Goal: Find specific page/section: Find specific page/section

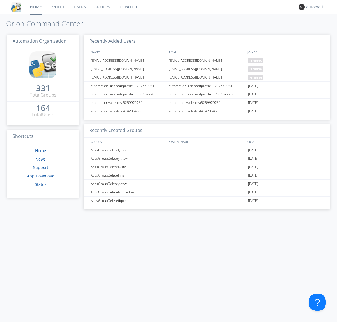
click at [127, 7] on link "Dispatch" at bounding box center [127, 7] width 27 height 14
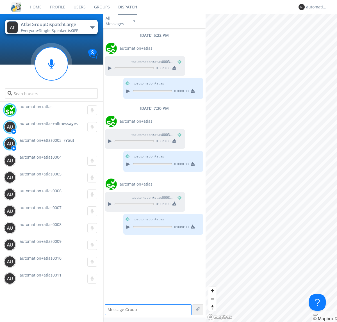
click at [92, 27] on div "button" at bounding box center [92, 27] width 4 height 2
click at [0, 0] on span "AtlasGroupDispatch" at bounding box center [0, 0] width 0 height 0
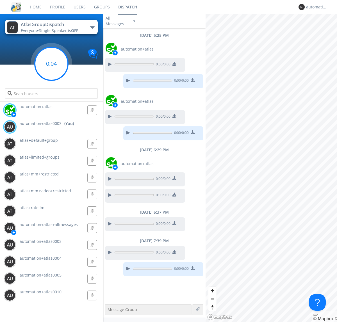
click at [51, 64] on g at bounding box center [51, 63] width 33 height 33
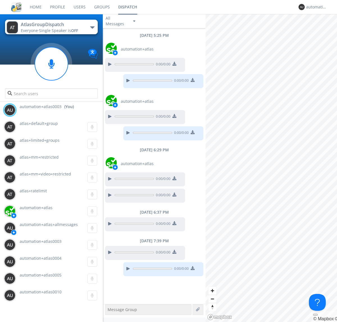
click at [92, 27] on div "button" at bounding box center [92, 27] width 4 height 2
click at [0, 0] on span "AtlasGroupDispatch2" at bounding box center [0, 0] width 0 height 0
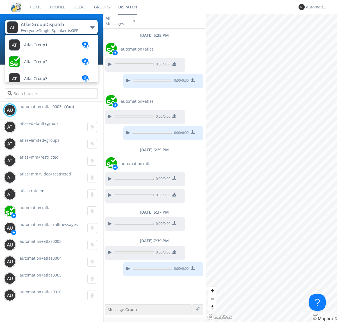
scroll to position [201, 0]
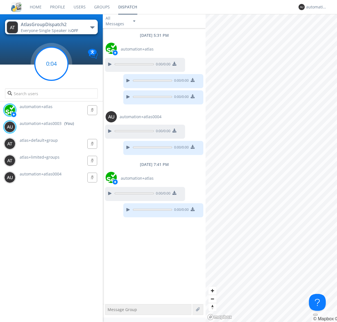
click at [51, 64] on g at bounding box center [51, 63] width 33 height 33
